Goal: Transaction & Acquisition: Purchase product/service

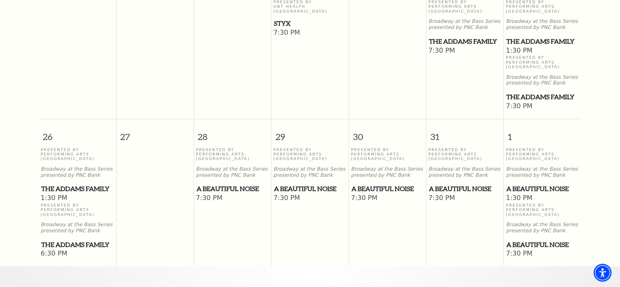
scroll to position [398, 0]
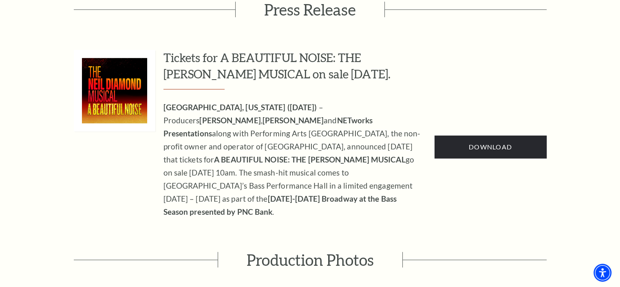
scroll to position [489, 0]
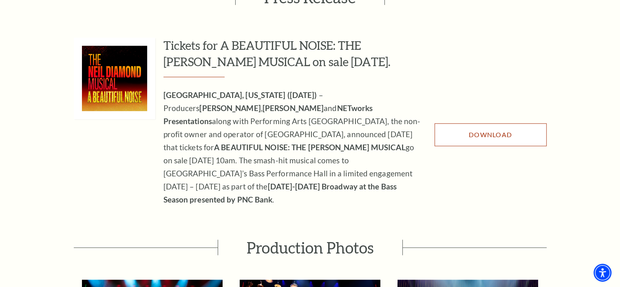
click at [463, 123] on link "Download" at bounding box center [491, 134] width 112 height 23
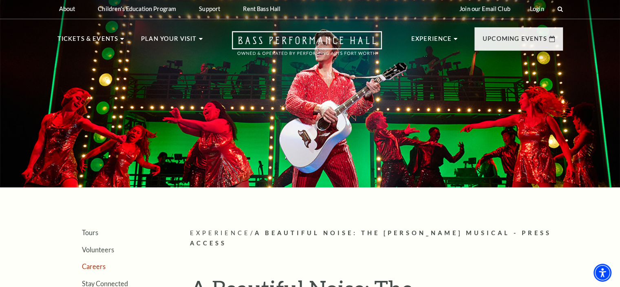
scroll to position [0, 0]
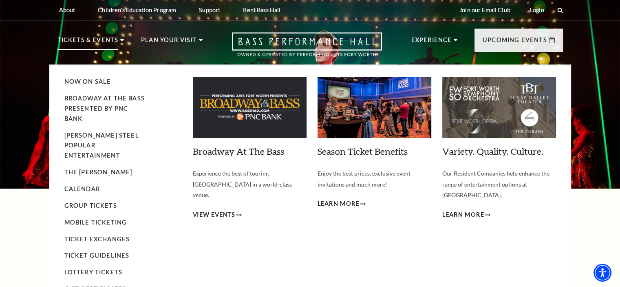
click at [103, 36] on p "Tickets & Events" at bounding box center [87, 42] width 61 height 15
click at [102, 39] on p "Tickets & Events" at bounding box center [87, 42] width 61 height 15
click at [78, 80] on link "Now On Sale" at bounding box center [87, 81] width 47 height 7
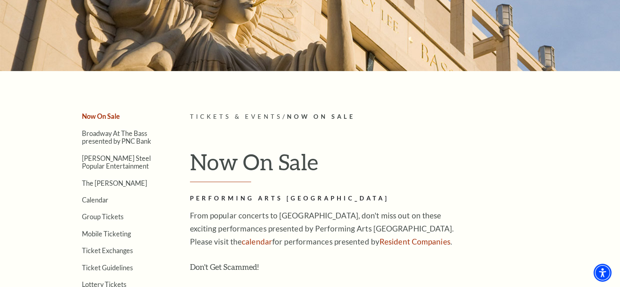
scroll to position [122, 0]
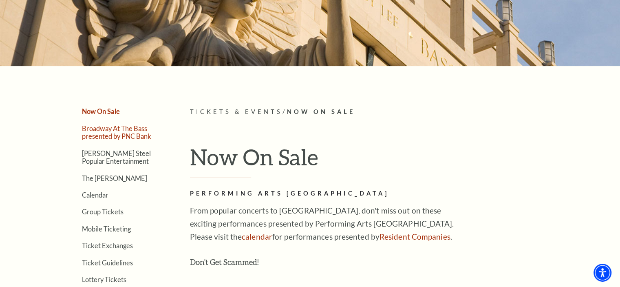
click at [88, 133] on link "Broadway At The Bass presented by PNC Bank" at bounding box center [116, 131] width 69 height 15
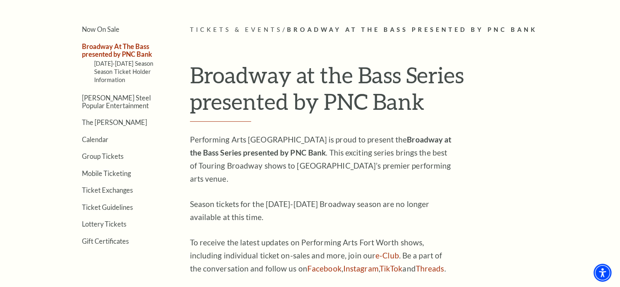
scroll to position [204, 0]
click at [113, 29] on link "Now On Sale" at bounding box center [101, 30] width 38 height 8
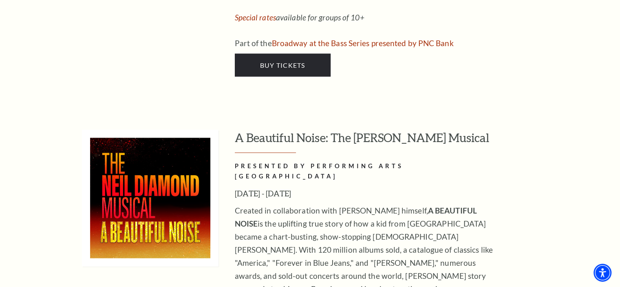
scroll to position [1590, 0]
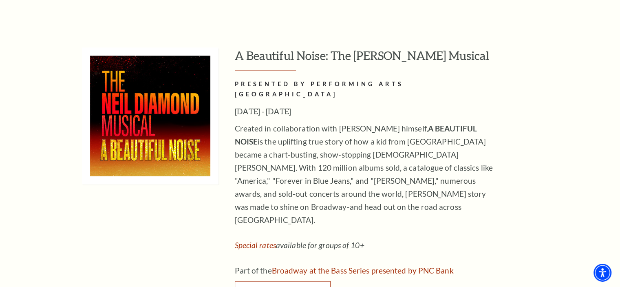
click at [272, 286] on span "Buy Tickets" at bounding box center [282, 292] width 45 height 8
